Goal: Information Seeking & Learning: Learn about a topic

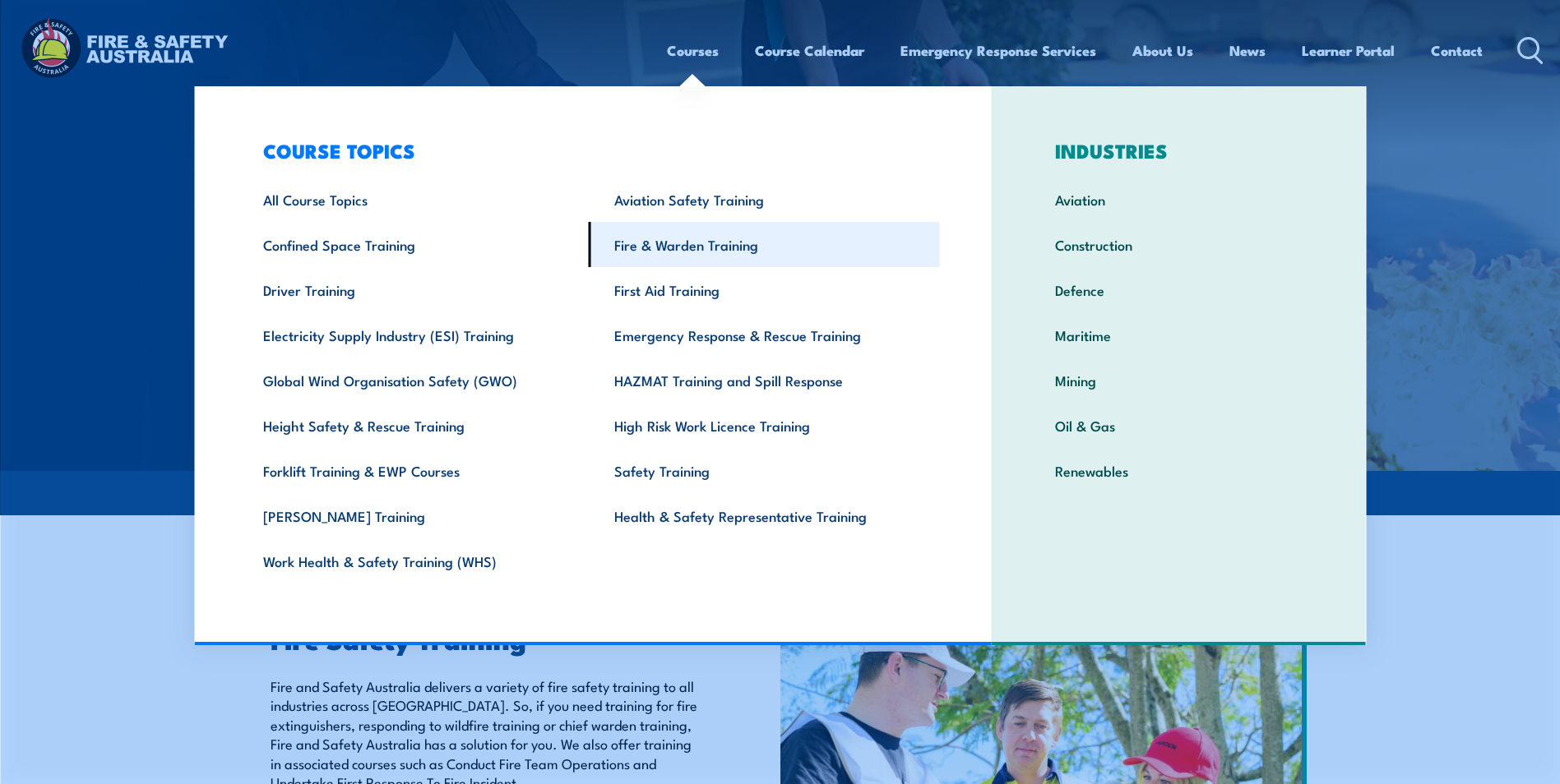
click at [686, 247] on link "Fire & Warden Training" at bounding box center [764, 245] width 351 height 45
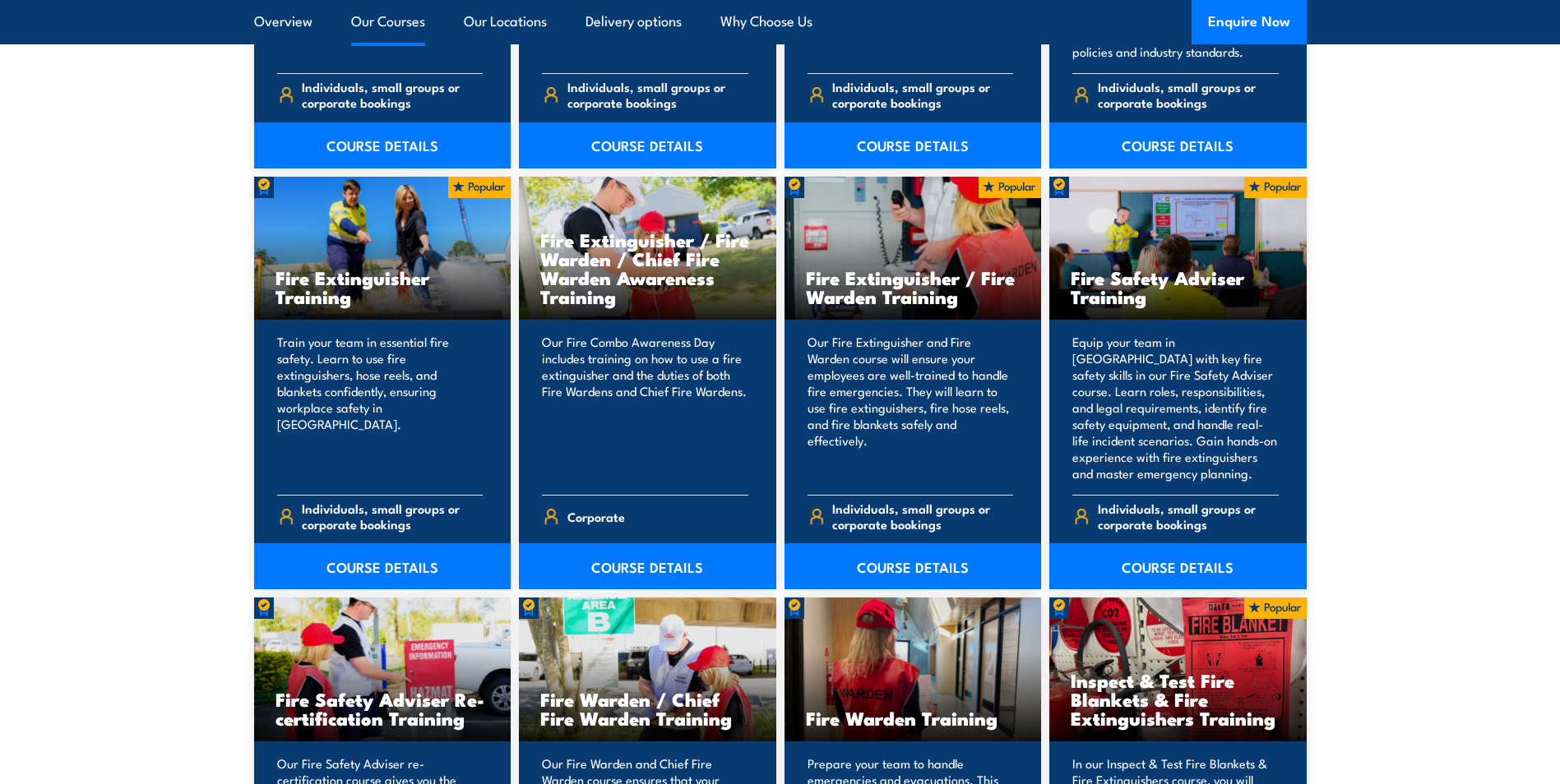
scroll to position [1644, 0]
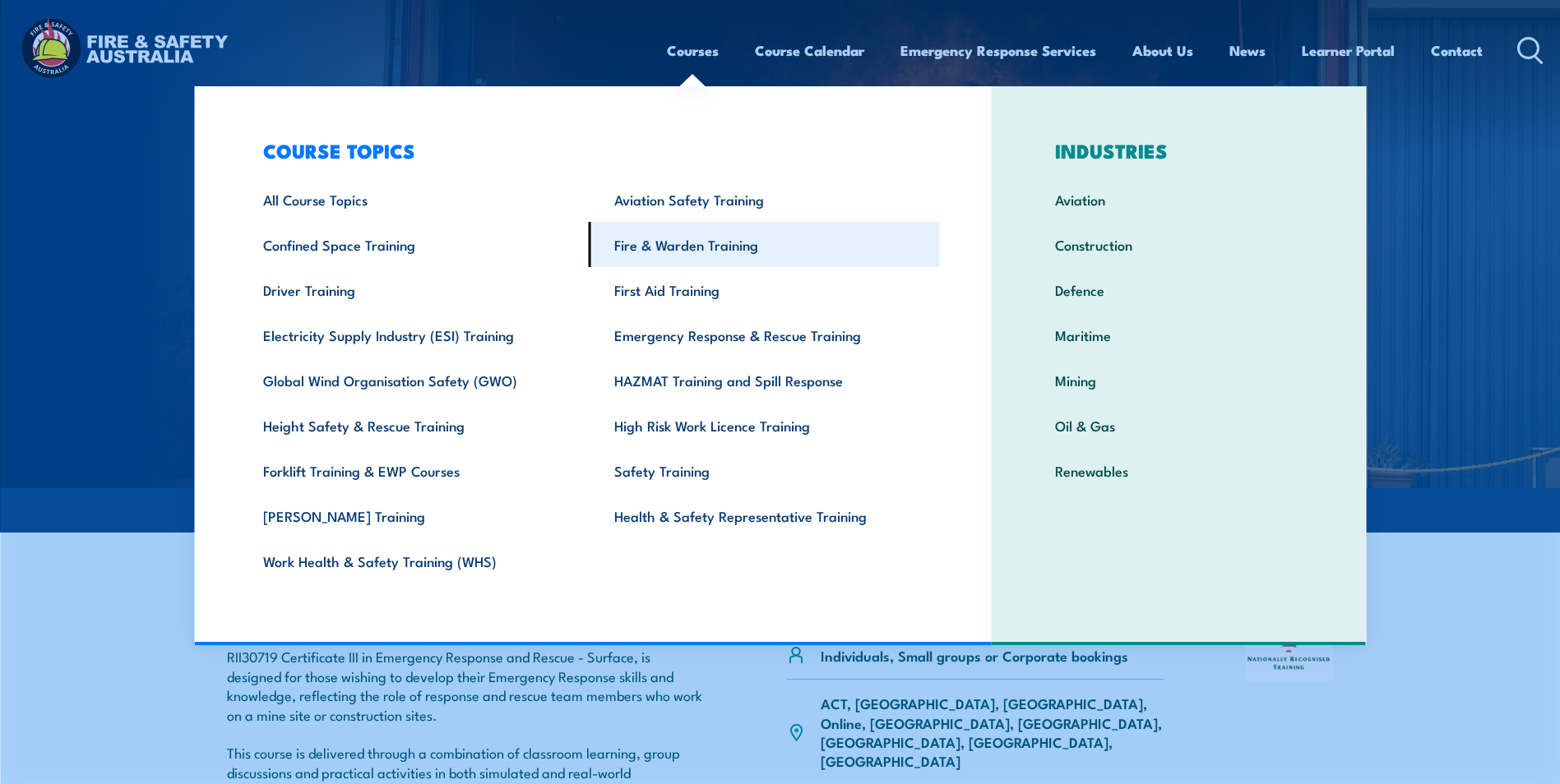
click at [670, 244] on link "Fire & Warden Training" at bounding box center [764, 245] width 351 height 45
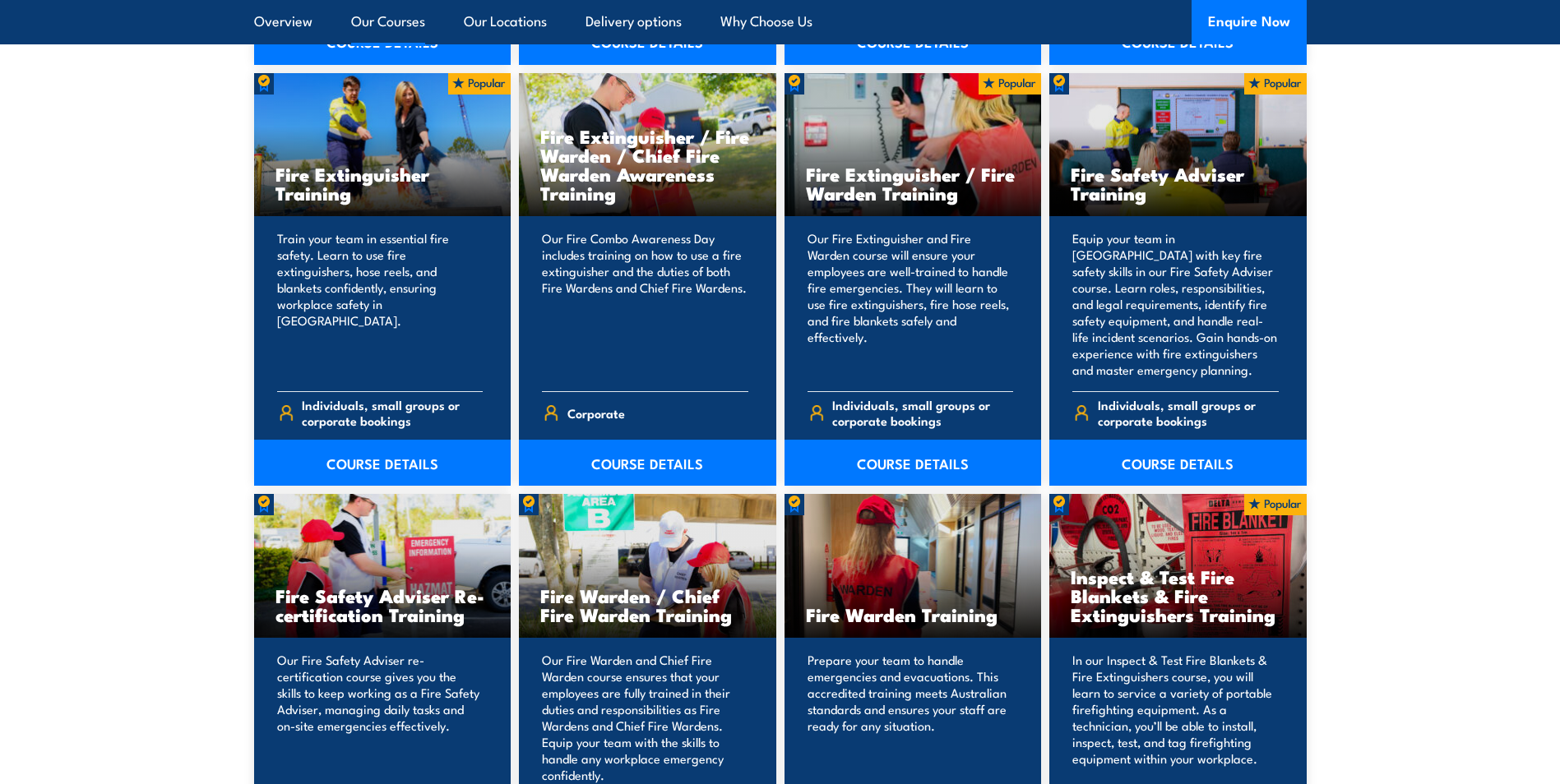
scroll to position [1891, 0]
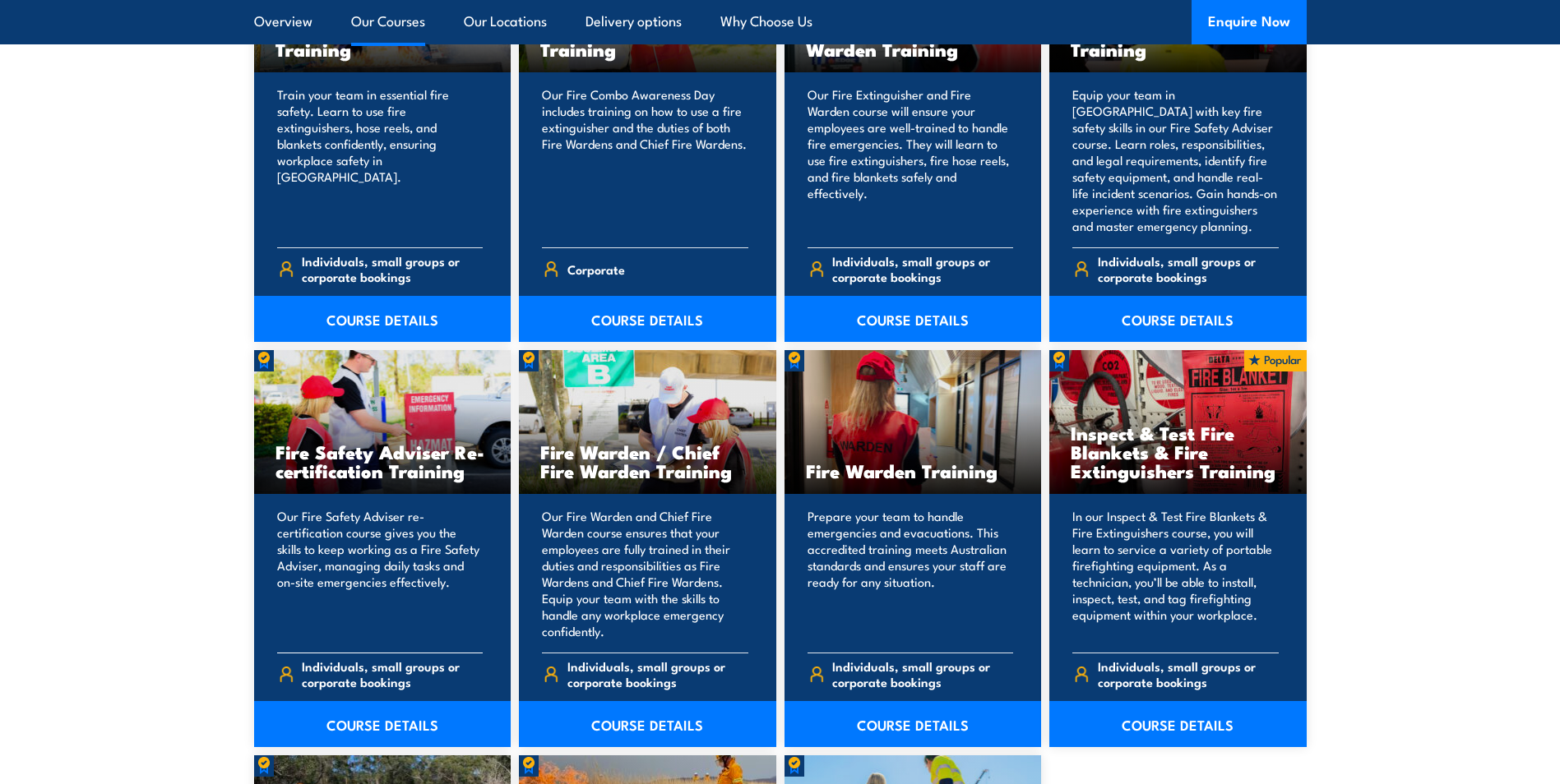
click at [347, 471] on h3 "Fire Safety Adviser Re-certification Training" at bounding box center [383, 462] width 215 height 38
click at [365, 729] on link "COURSE DETAILS" at bounding box center [382, 723] width 257 height 46
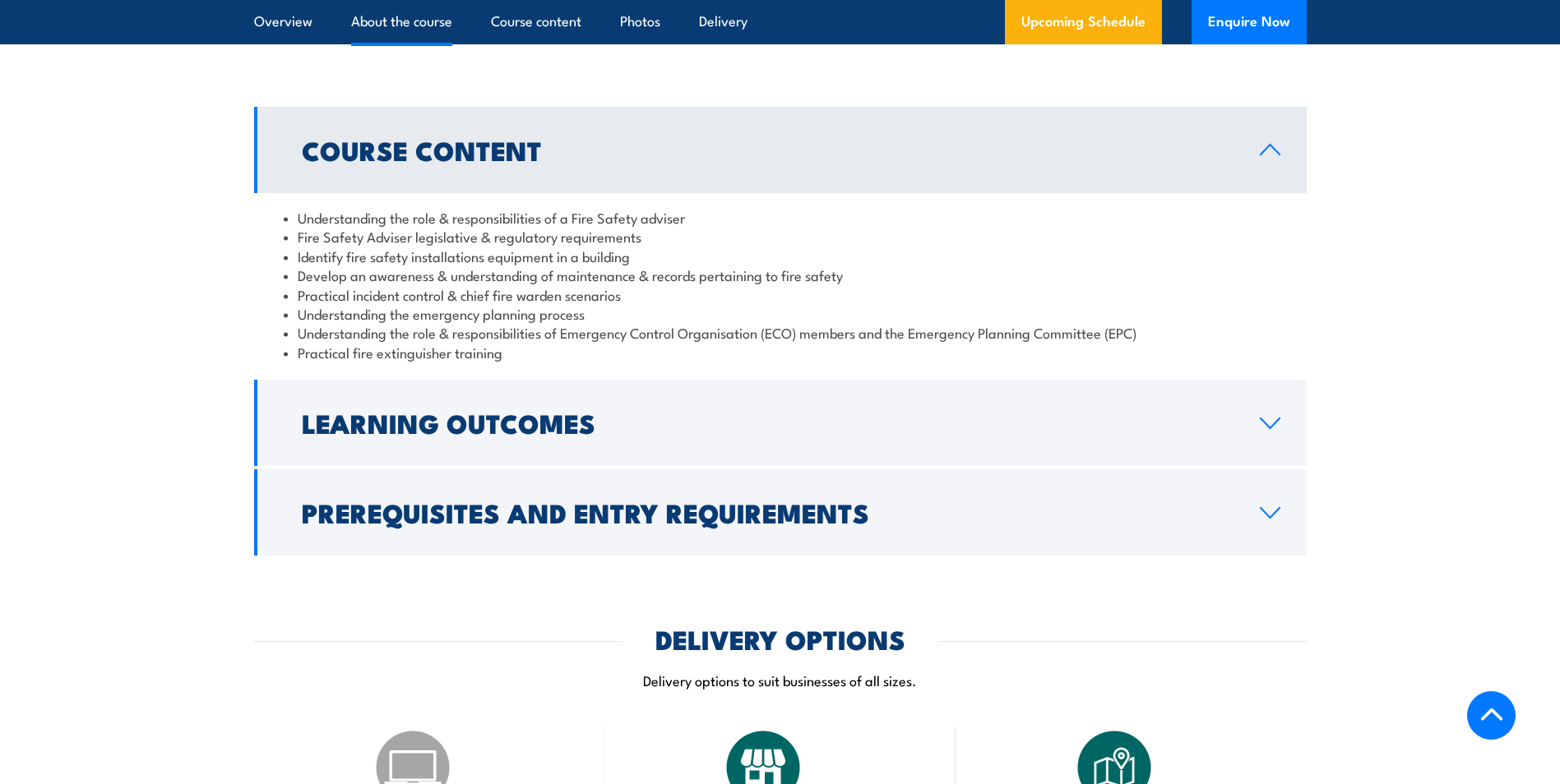
scroll to position [1479, 0]
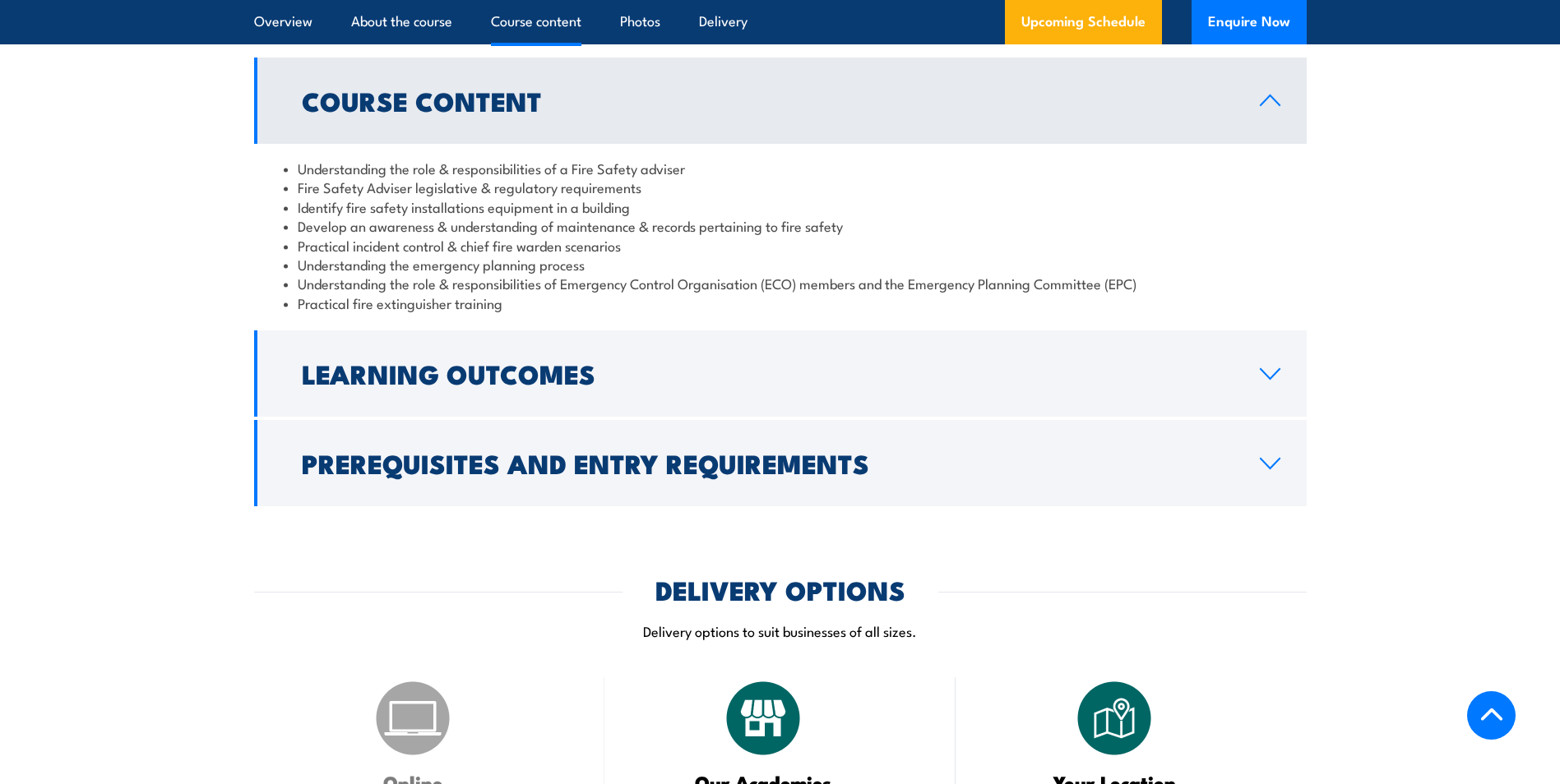
click at [556, 474] on h2 "Prerequisites and Entry Requirements" at bounding box center [767, 462] width 931 height 23
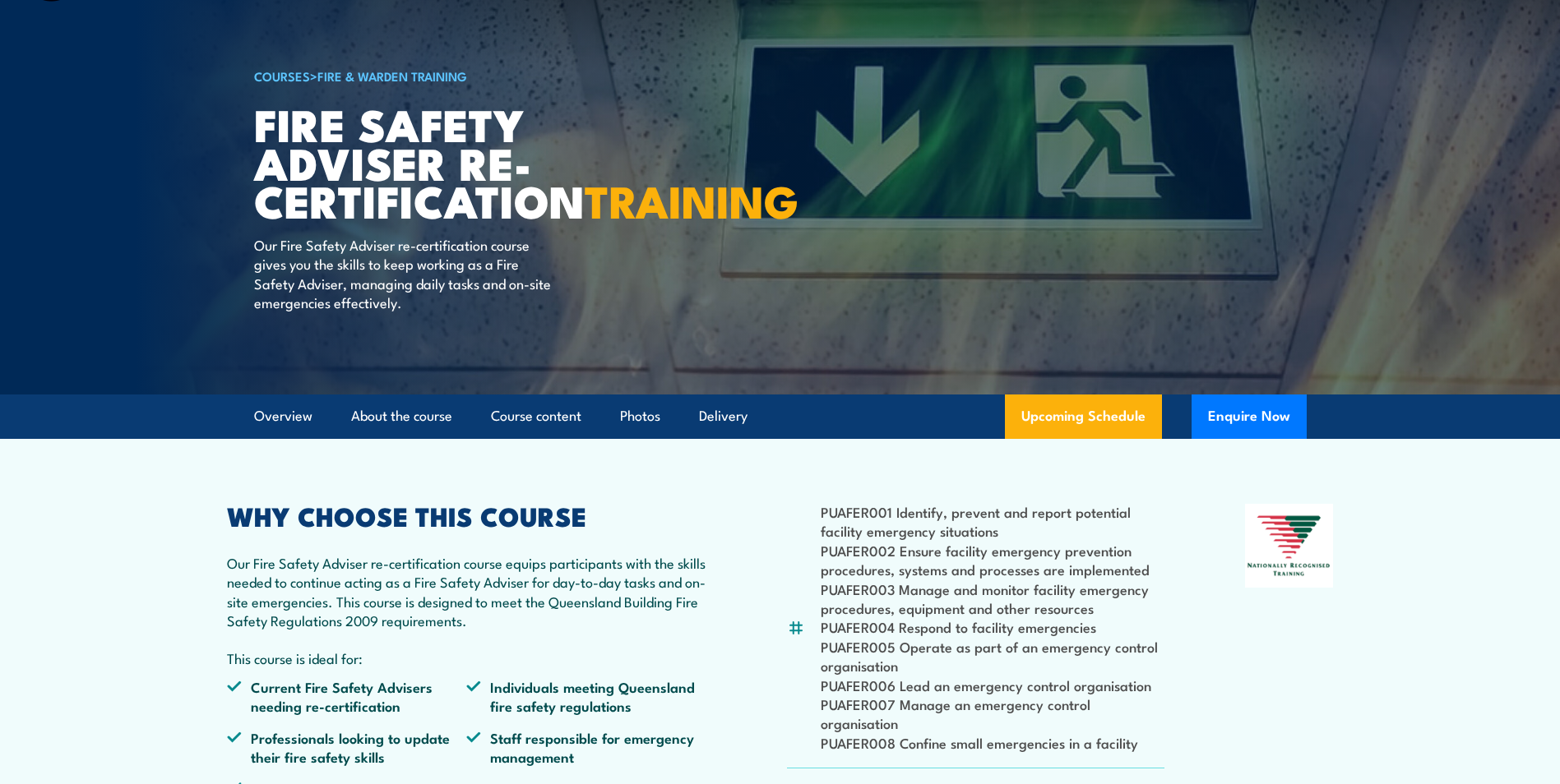
scroll to position [0, 0]
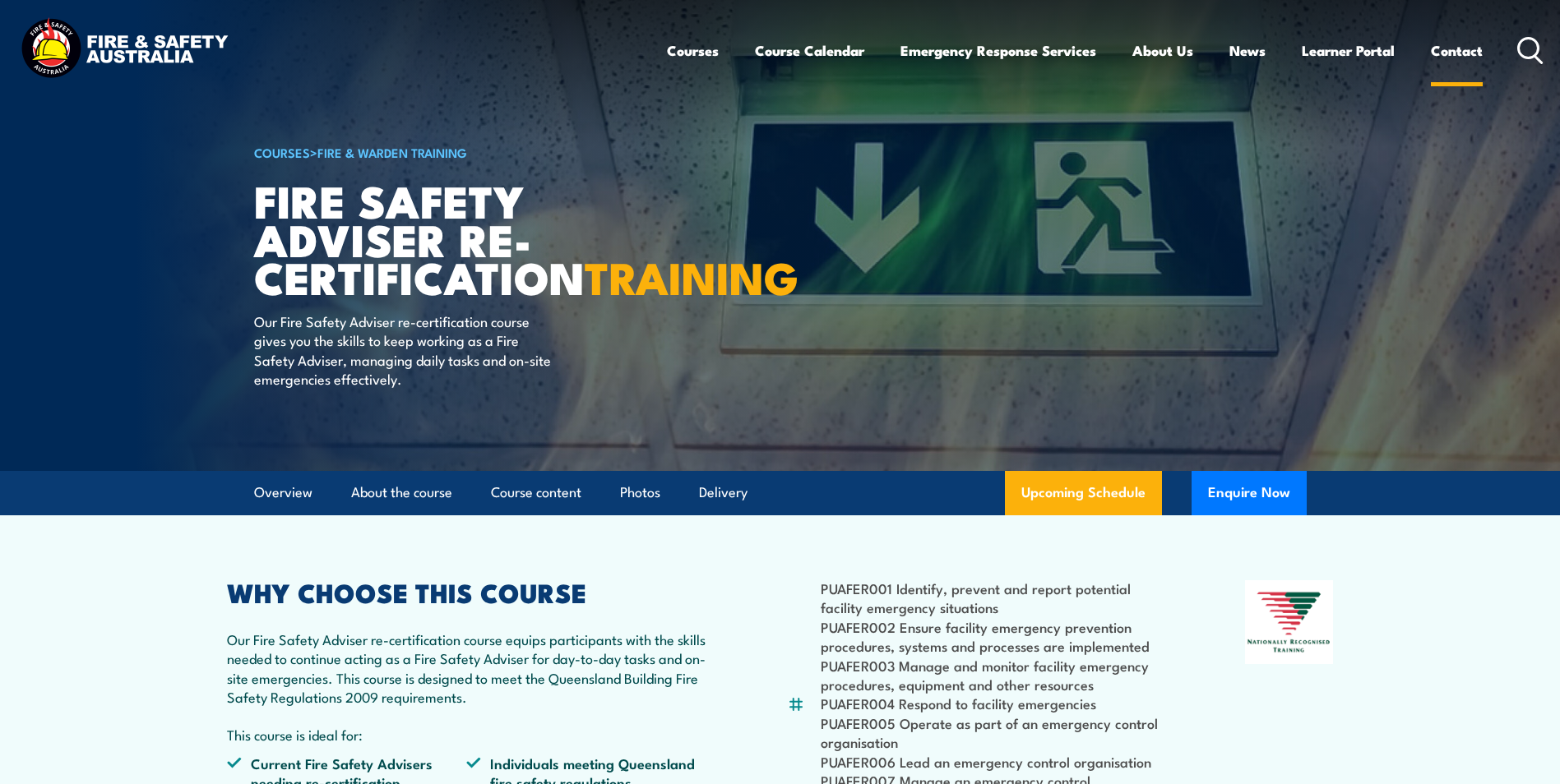
click at [1457, 49] on link "Contact" at bounding box center [1456, 51] width 51 height 43
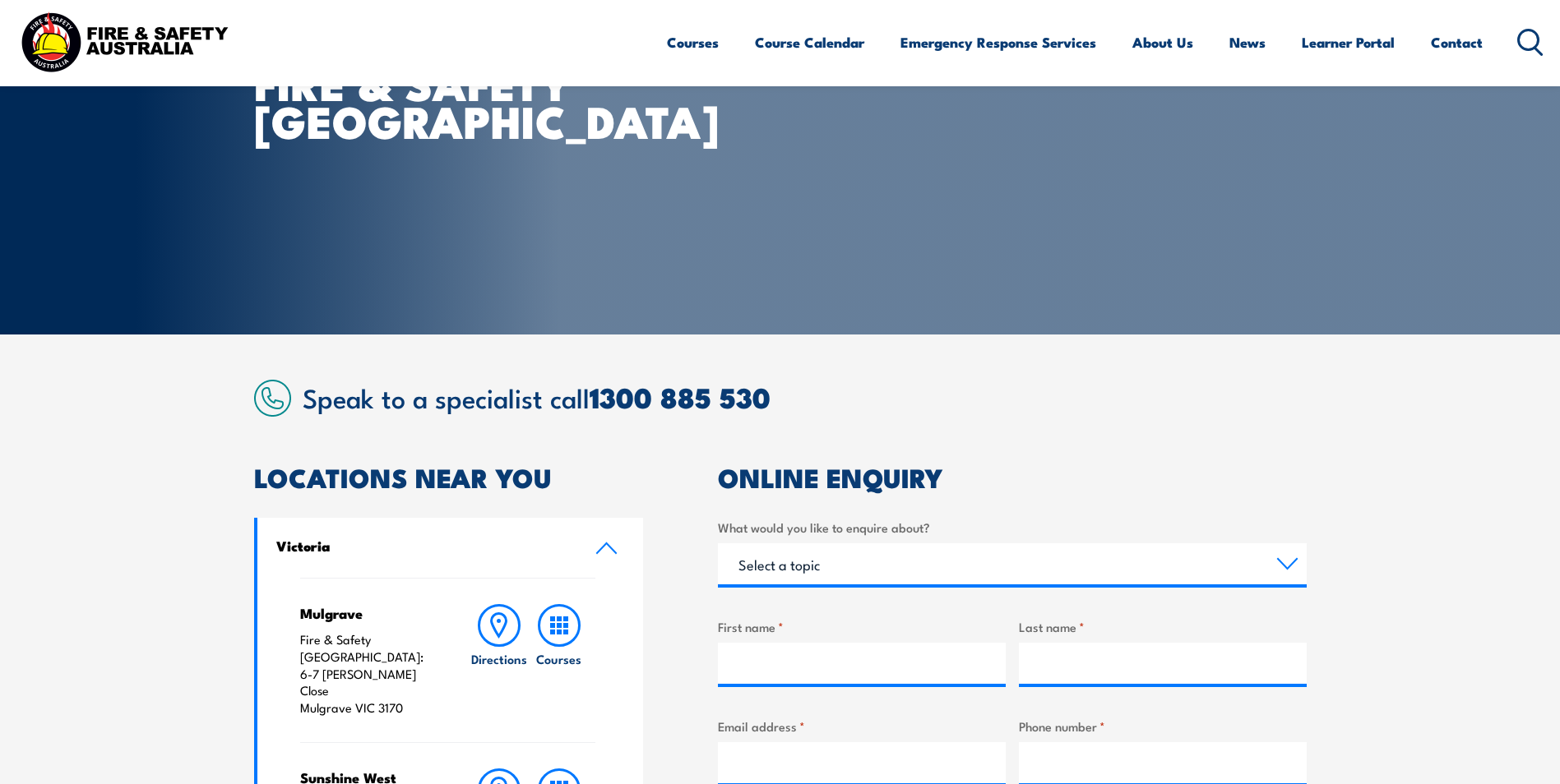
scroll to position [493, 0]
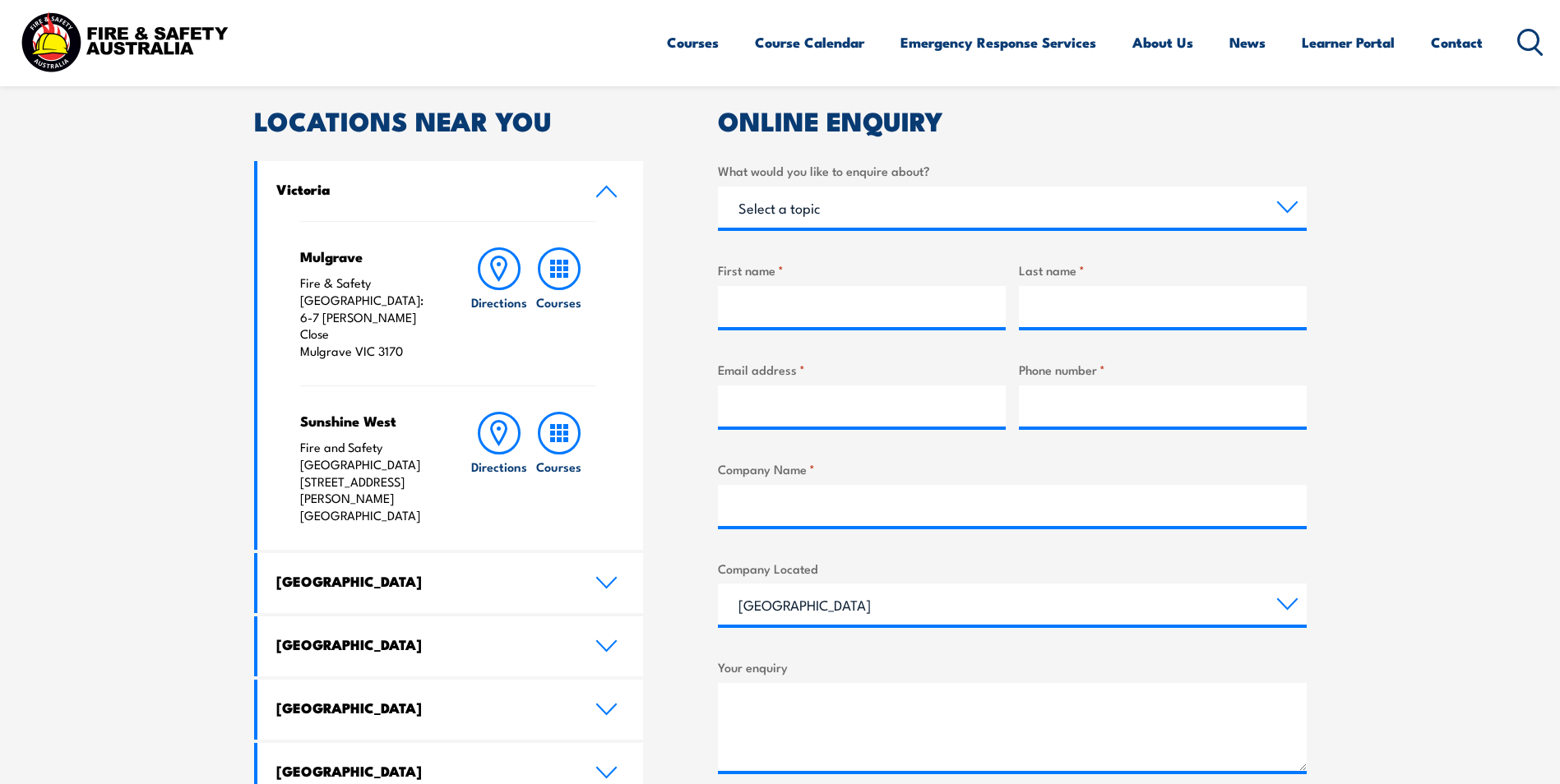
click at [608, 186] on icon at bounding box center [606, 191] width 23 height 14
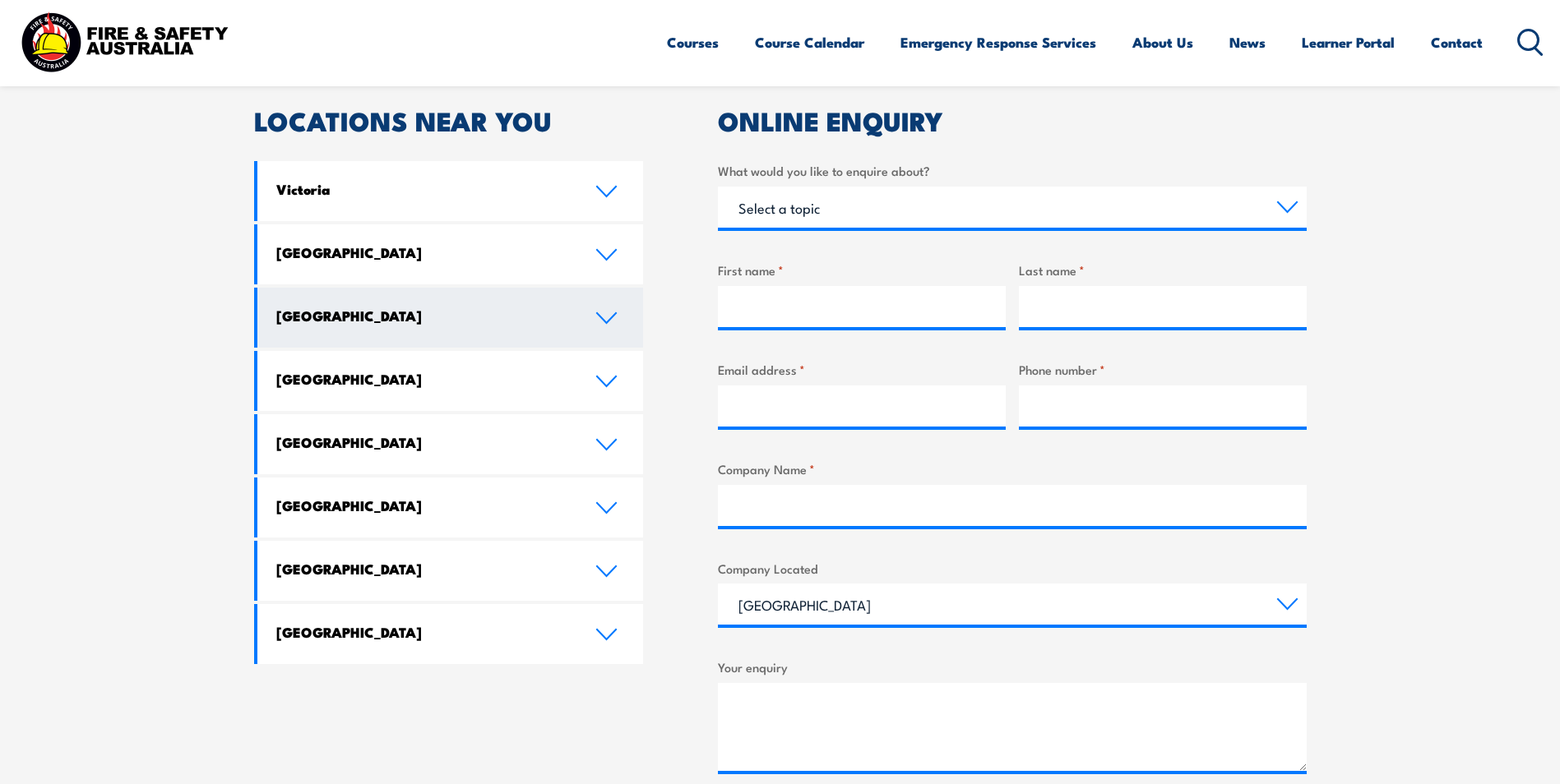
click at [601, 317] on icon at bounding box center [606, 318] width 19 height 10
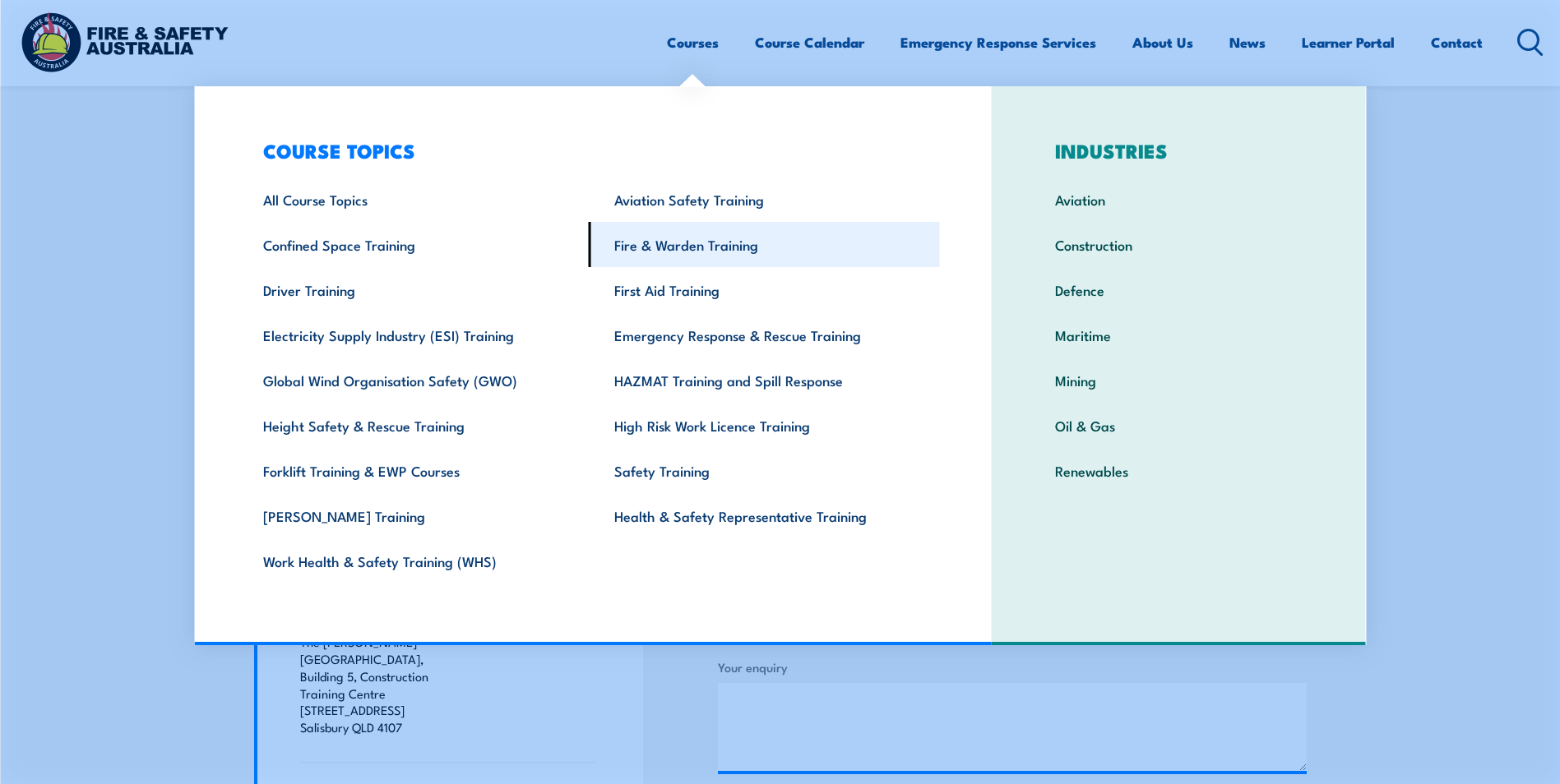
click at [689, 247] on link "Fire & Warden Training" at bounding box center [764, 245] width 351 height 45
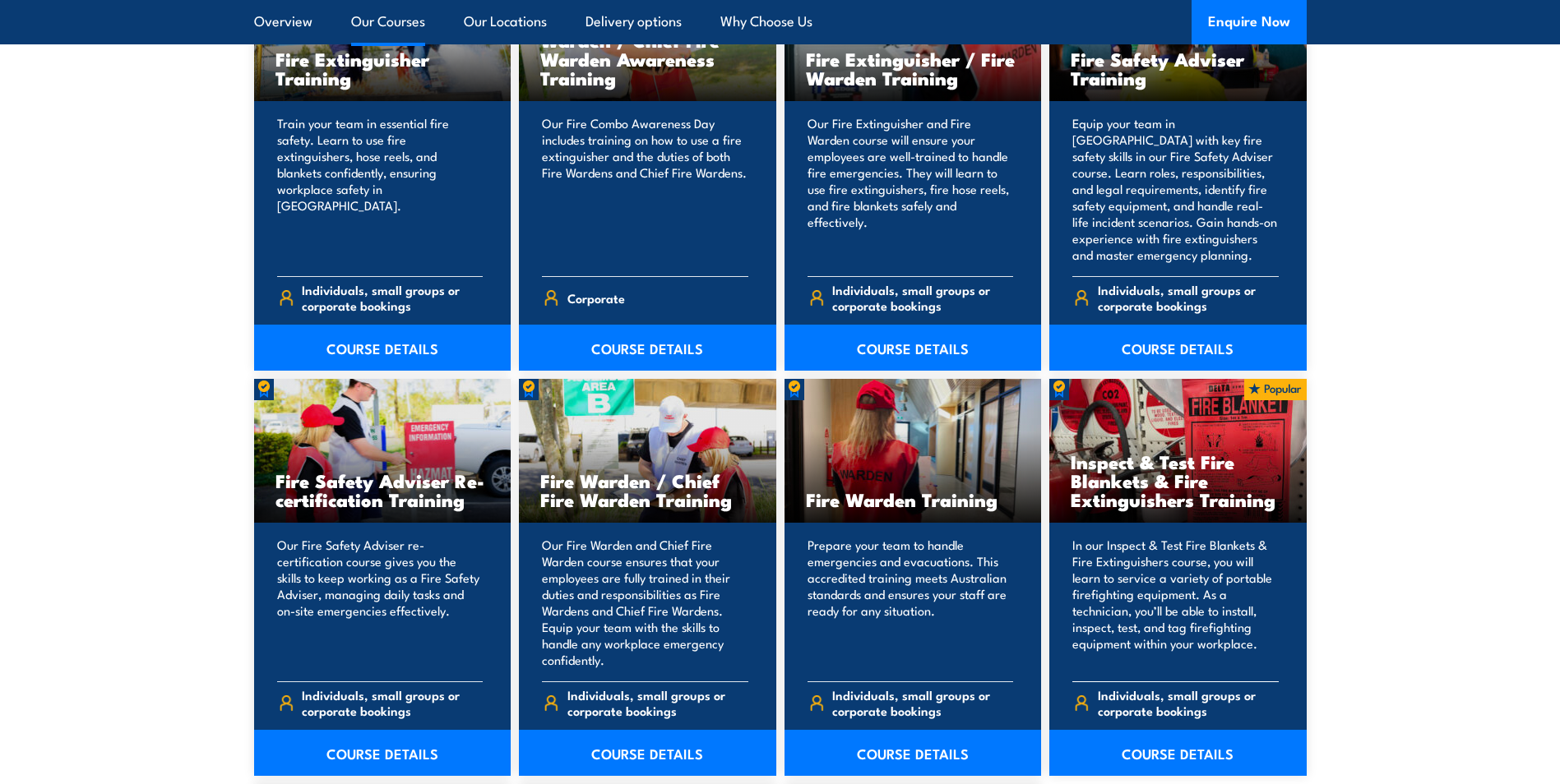
scroll to position [1891, 0]
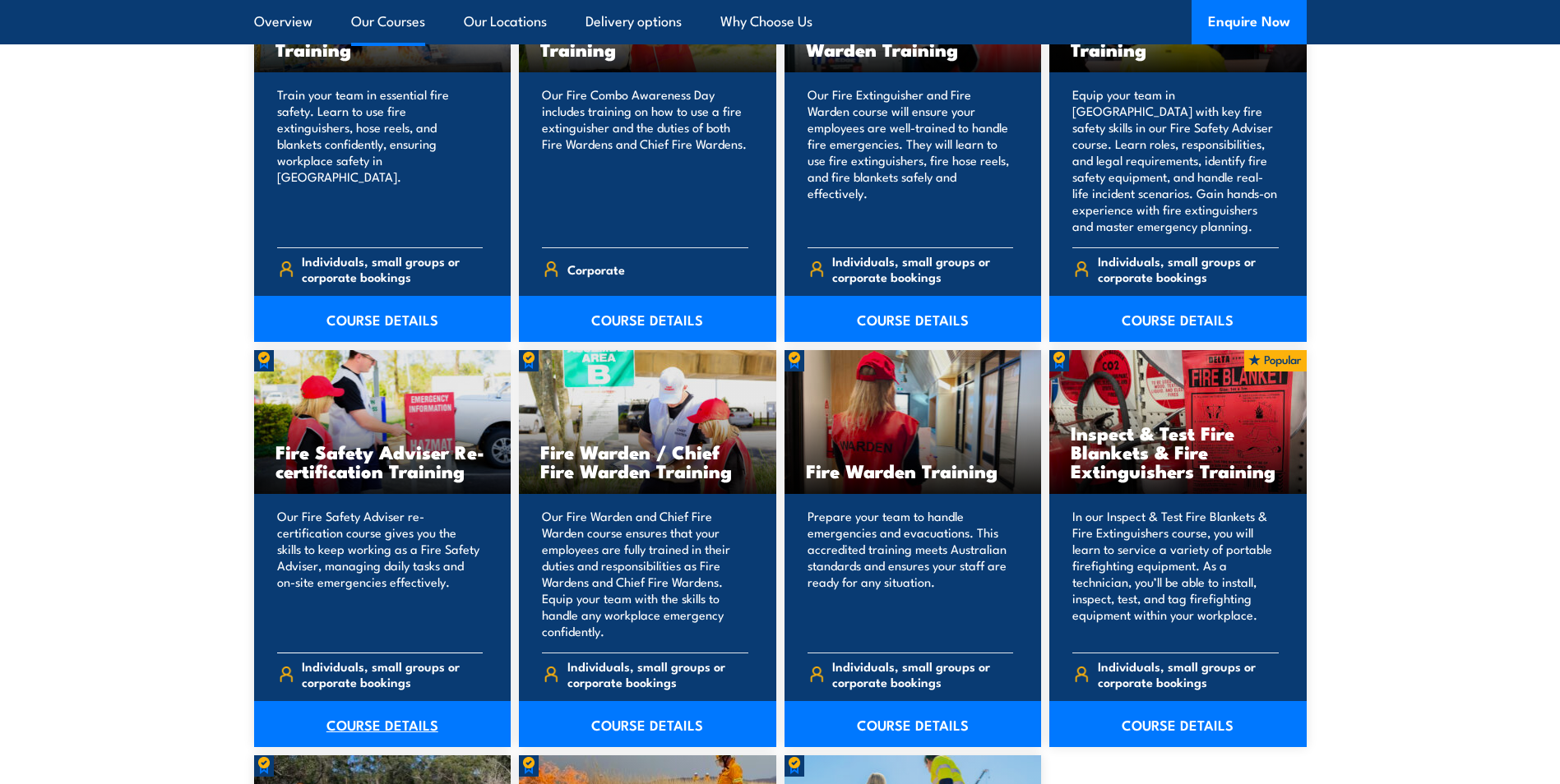
click at [369, 737] on link "COURSE DETAILS" at bounding box center [382, 723] width 257 height 46
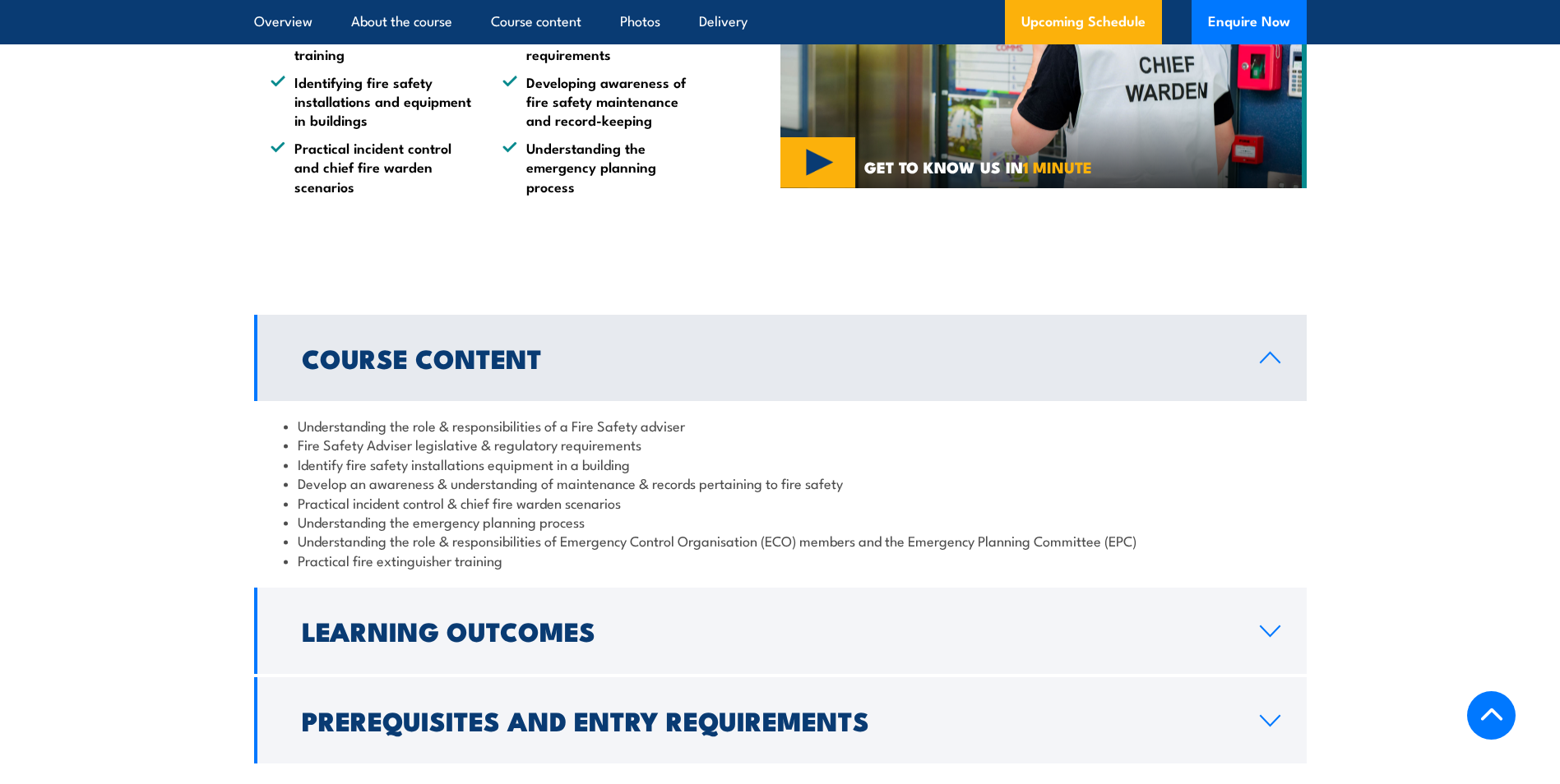
scroll to position [1397, 0]
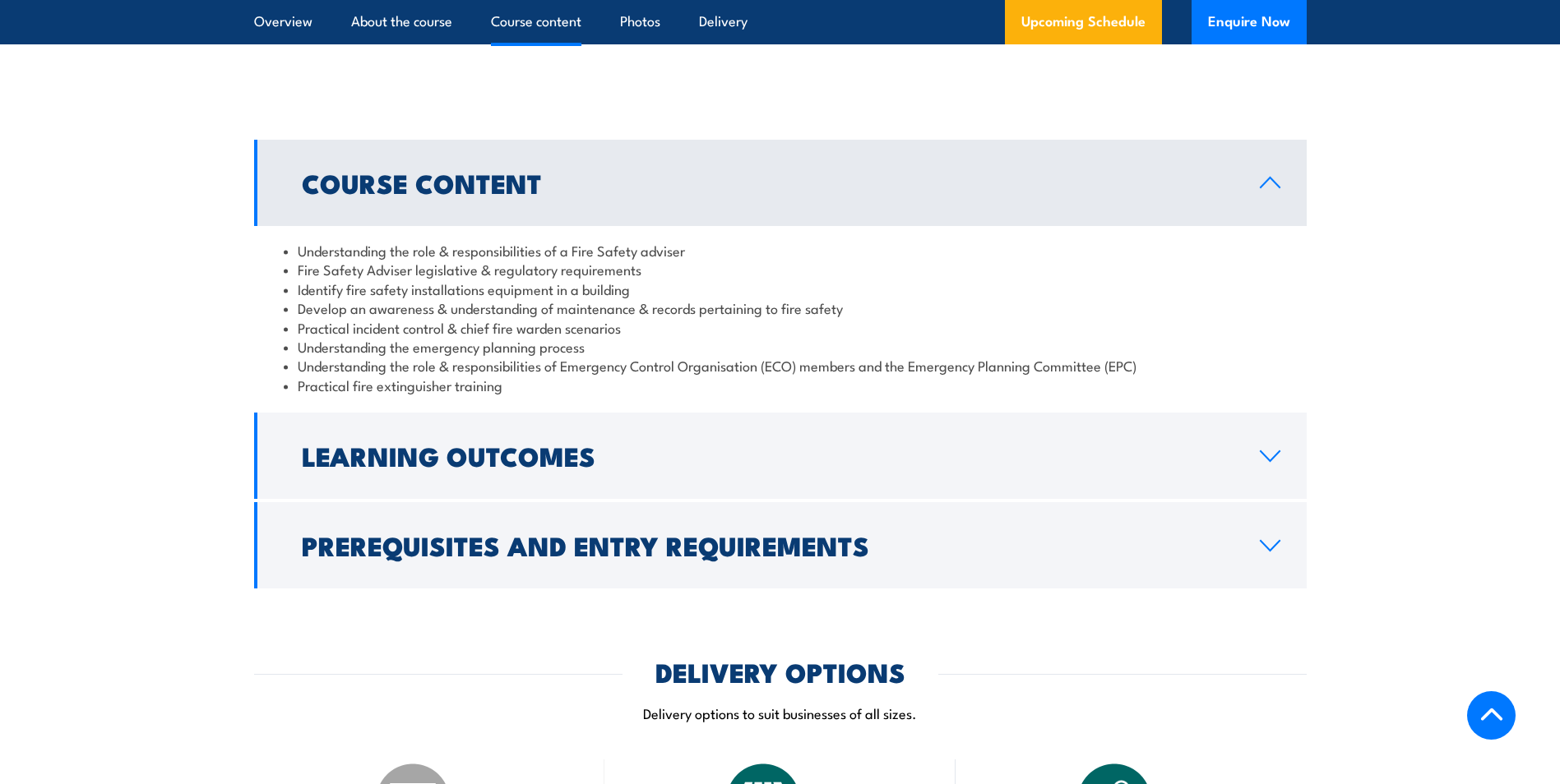
drag, startPoint x: 1271, startPoint y: 569, endPoint x: 1397, endPoint y: 613, distance: 133.5
click at [1271, 553] on icon at bounding box center [1270, 546] width 23 height 14
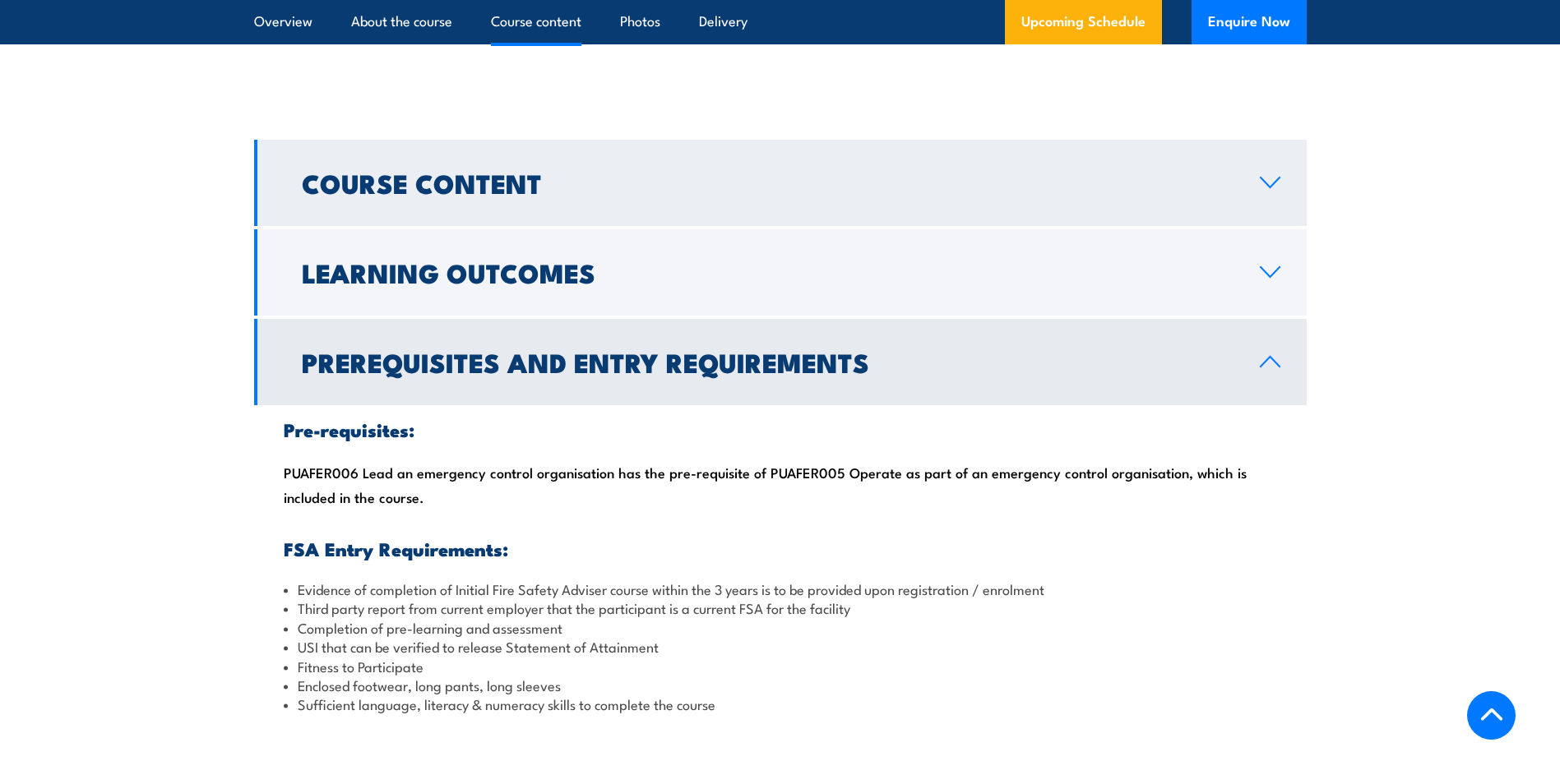
drag, startPoint x: 1281, startPoint y: 202, endPoint x: 1281, endPoint y: 215, distance: 13.0
click at [1281, 202] on link "Course Content" at bounding box center [780, 183] width 1052 height 87
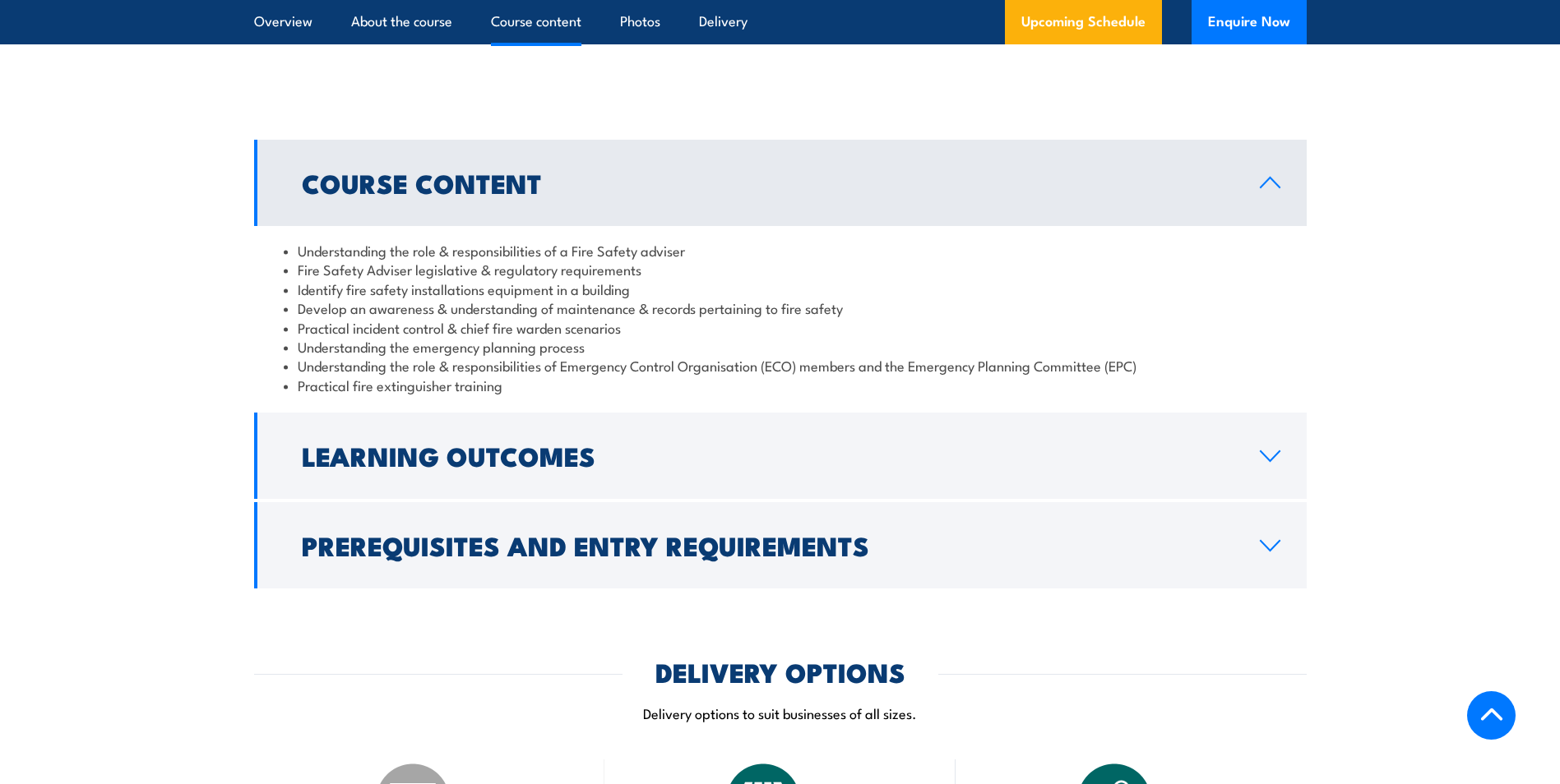
click at [178, 383] on section "Course Content Understanding the role & responsibilities of a Fire Safety advis…" at bounding box center [780, 364] width 1560 height 449
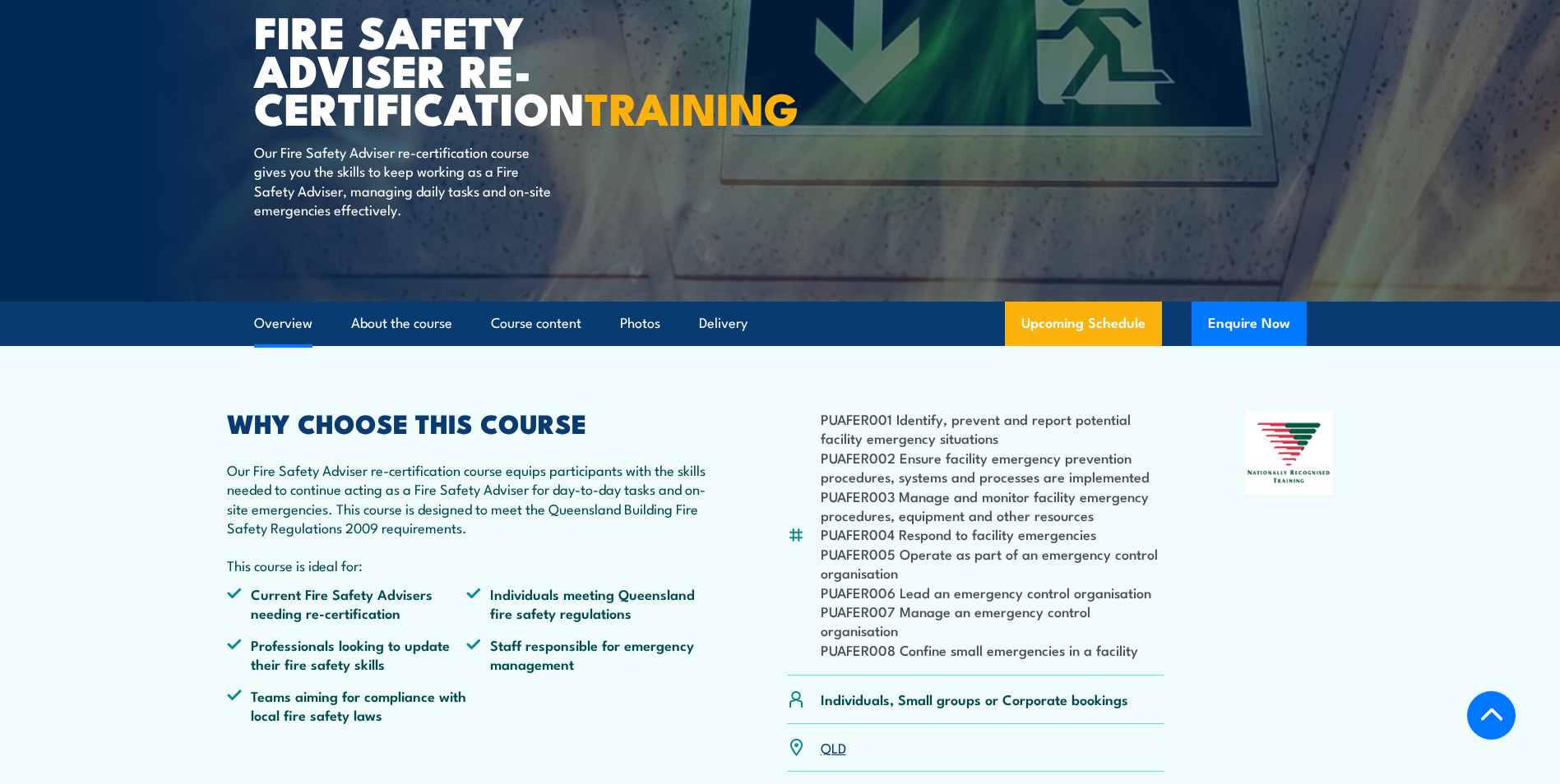
scroll to position [164, 0]
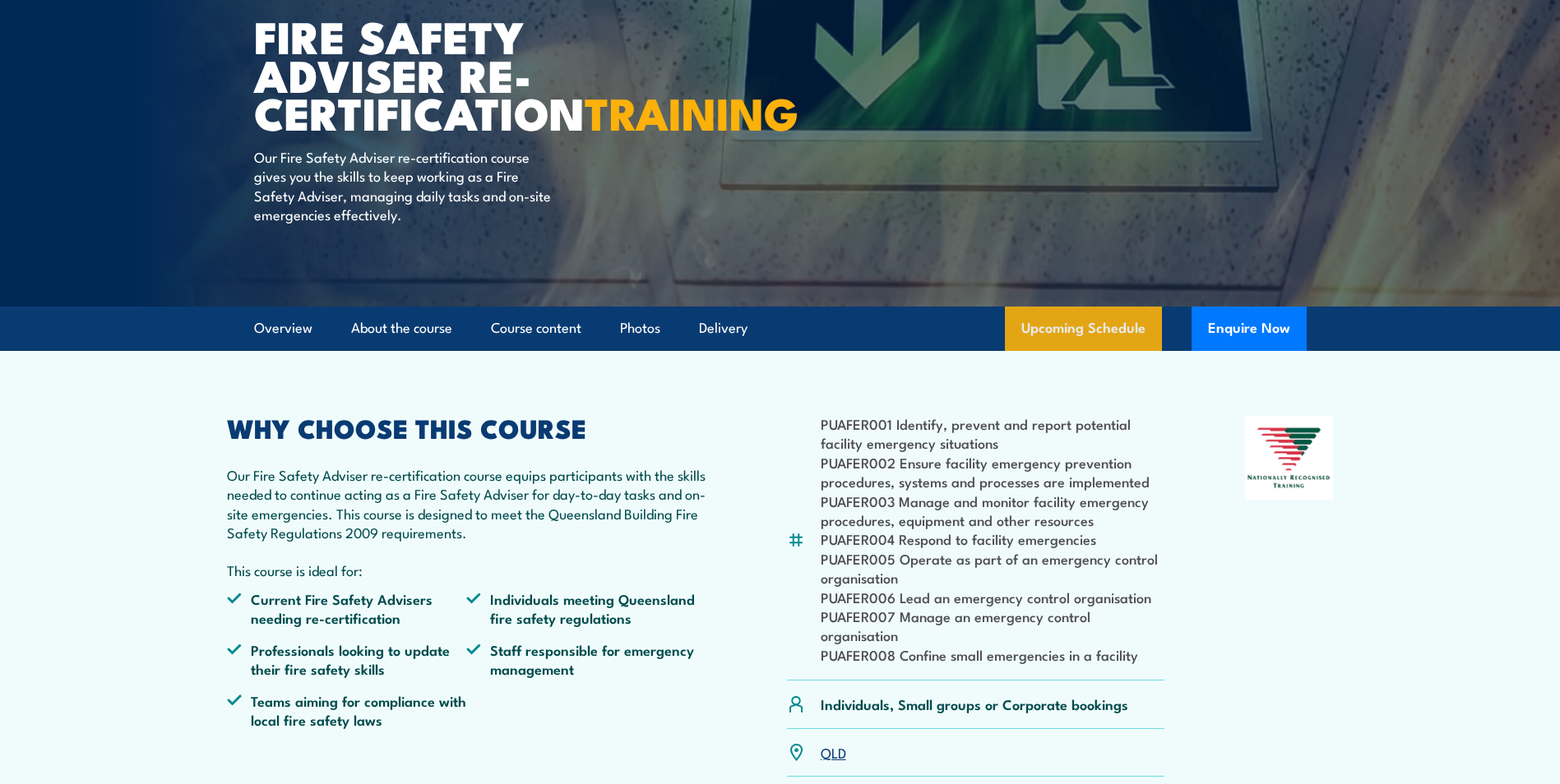
click at [1098, 341] on link "Upcoming Schedule" at bounding box center [1083, 329] width 157 height 44
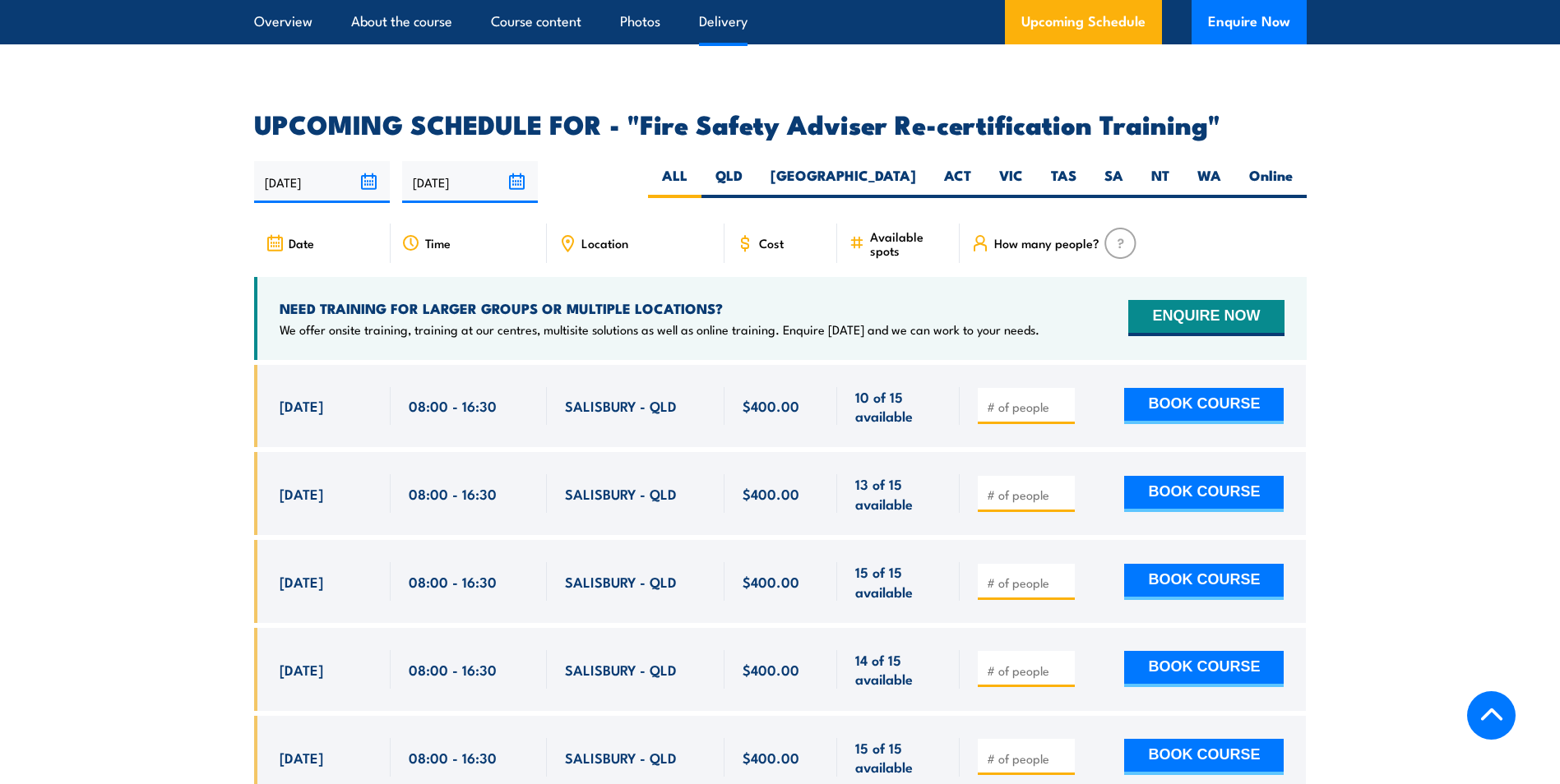
scroll to position [2709, 0]
